Goal: Information Seeking & Learning: Learn about a topic

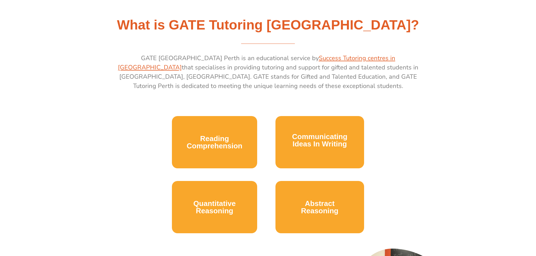
scroll to position [253, 0]
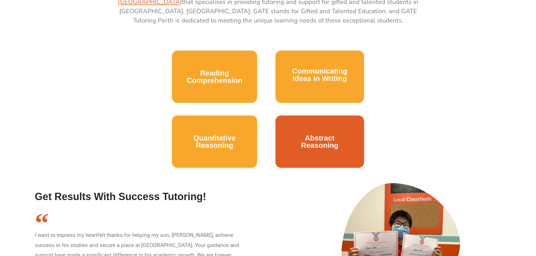
click at [300, 131] on link "Abstract Reasoning" at bounding box center [319, 141] width 51 height 21
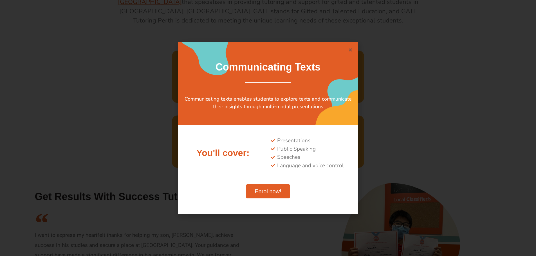
click at [348, 50] on icon "Close" at bounding box center [350, 50] width 4 height 4
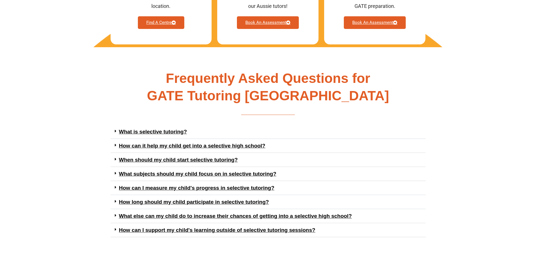
scroll to position [1321, 0]
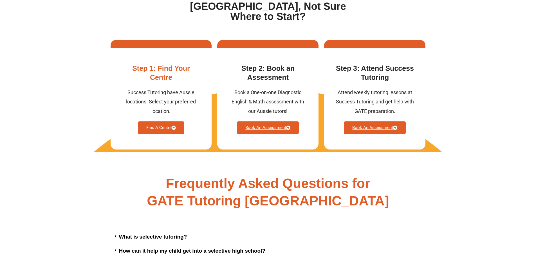
click at [164, 125] on link "Find A Centre" at bounding box center [161, 127] width 46 height 13
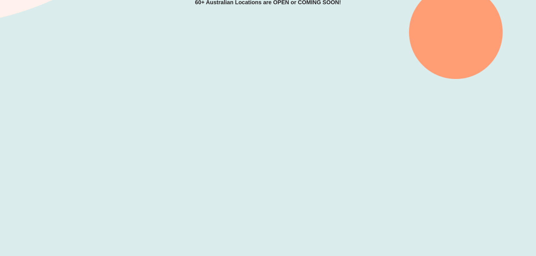
scroll to position [197, 0]
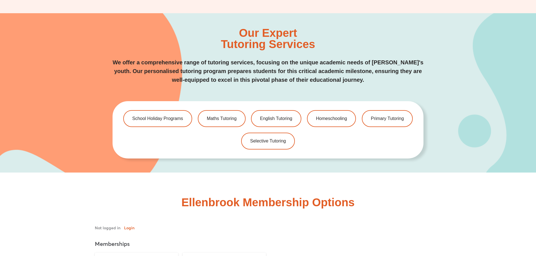
scroll to position [1209, 0]
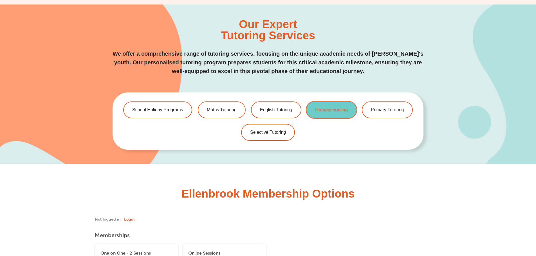
click at [331, 110] on span "Homeschooling" at bounding box center [331, 110] width 33 height 5
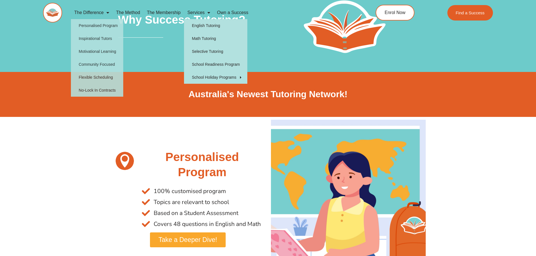
click at [195, 12] on link "Services" at bounding box center [199, 12] width 30 height 13
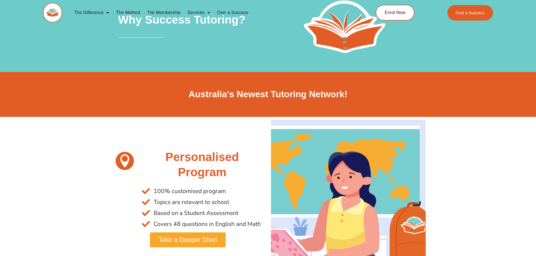
click at [203, 12] on link "Services" at bounding box center [199, 12] width 30 height 13
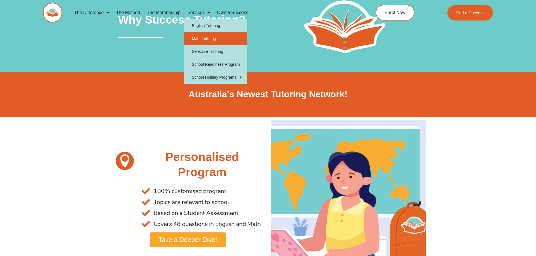
click at [196, 39] on link "Math Tutoring" at bounding box center [215, 38] width 63 height 13
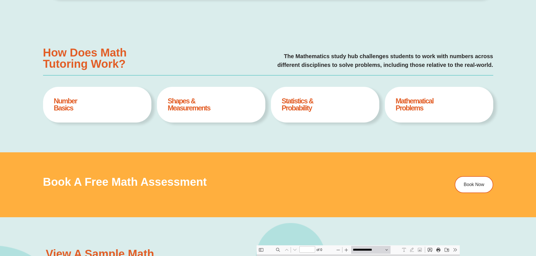
scroll to position [293, 0]
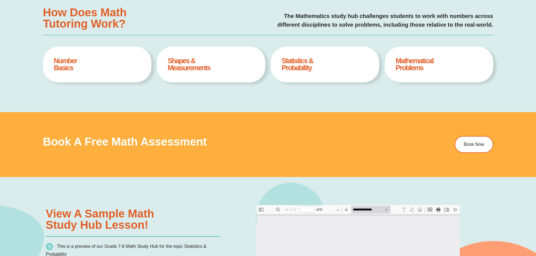
type input "*"
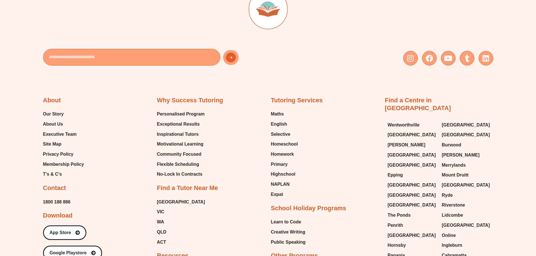
scroll to position [2193, 0]
